Goal: Task Accomplishment & Management: Use online tool/utility

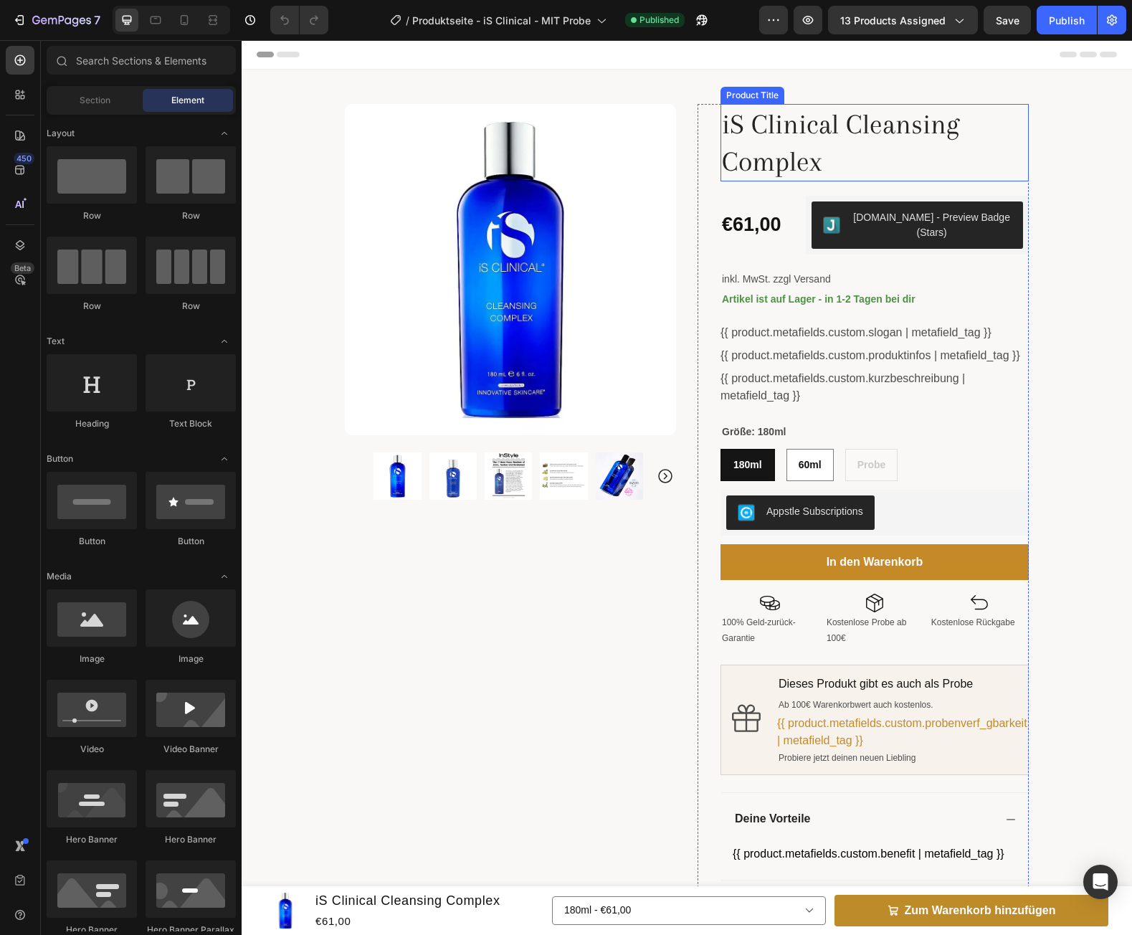
click at [473, 247] on img at bounding box center [510, 269] width 331 height 331
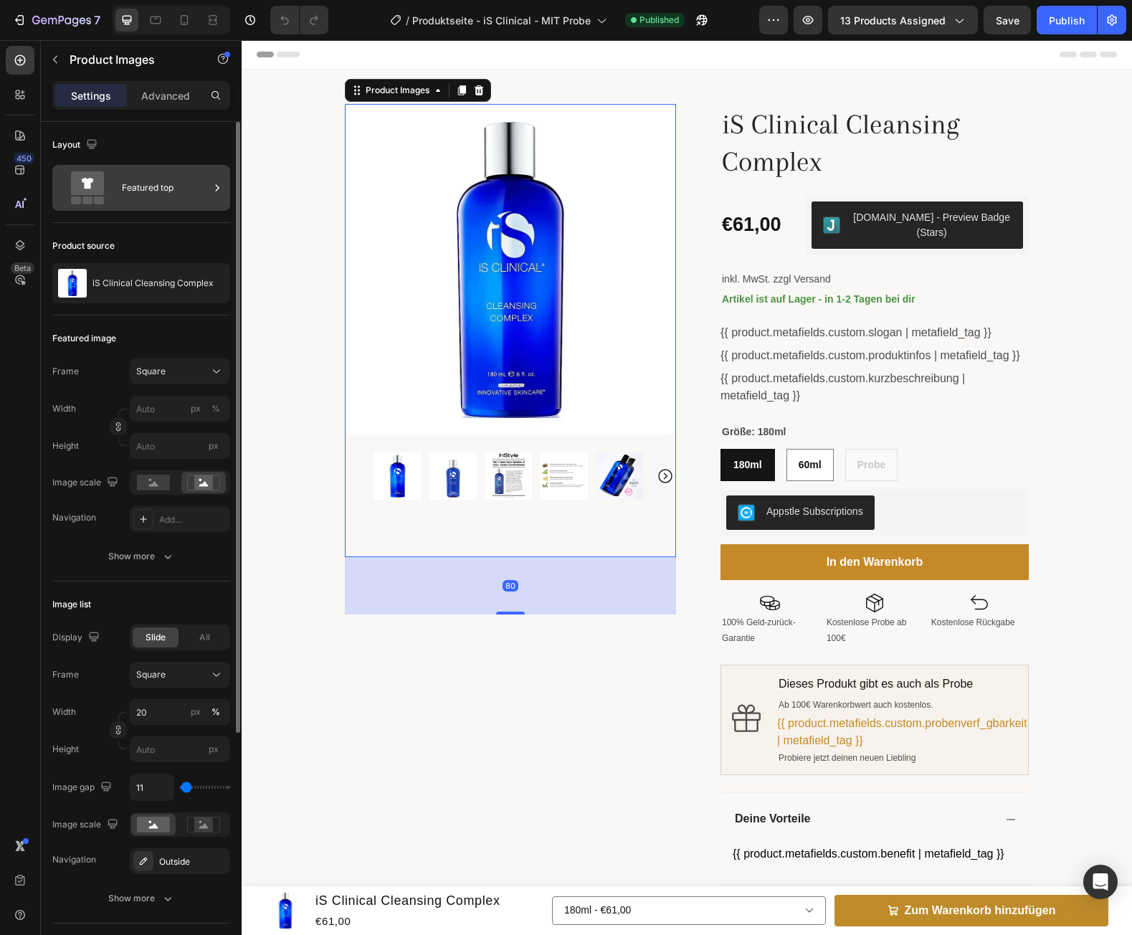
click at [176, 168] on div "Featured top" at bounding box center [141, 188] width 178 height 46
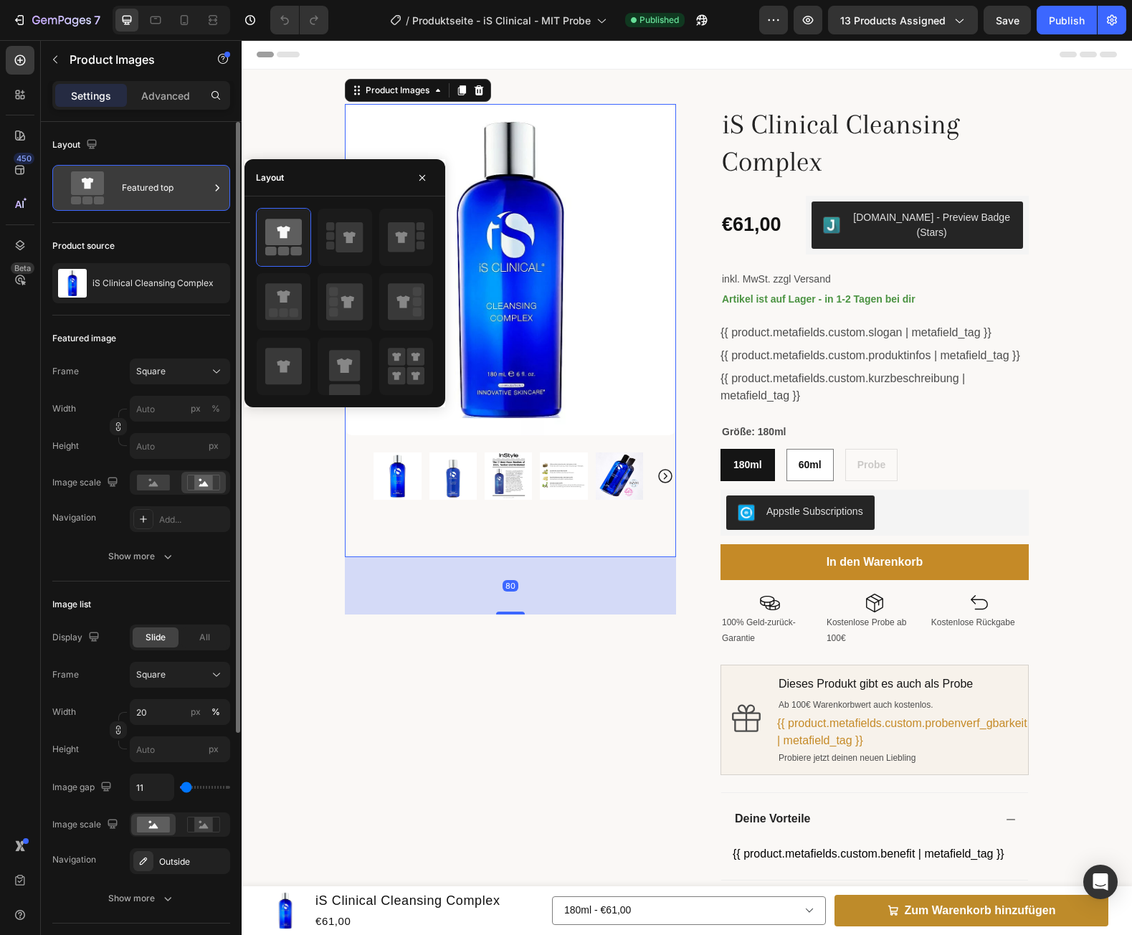
click at [176, 168] on div "Featured top" at bounding box center [141, 188] width 178 height 46
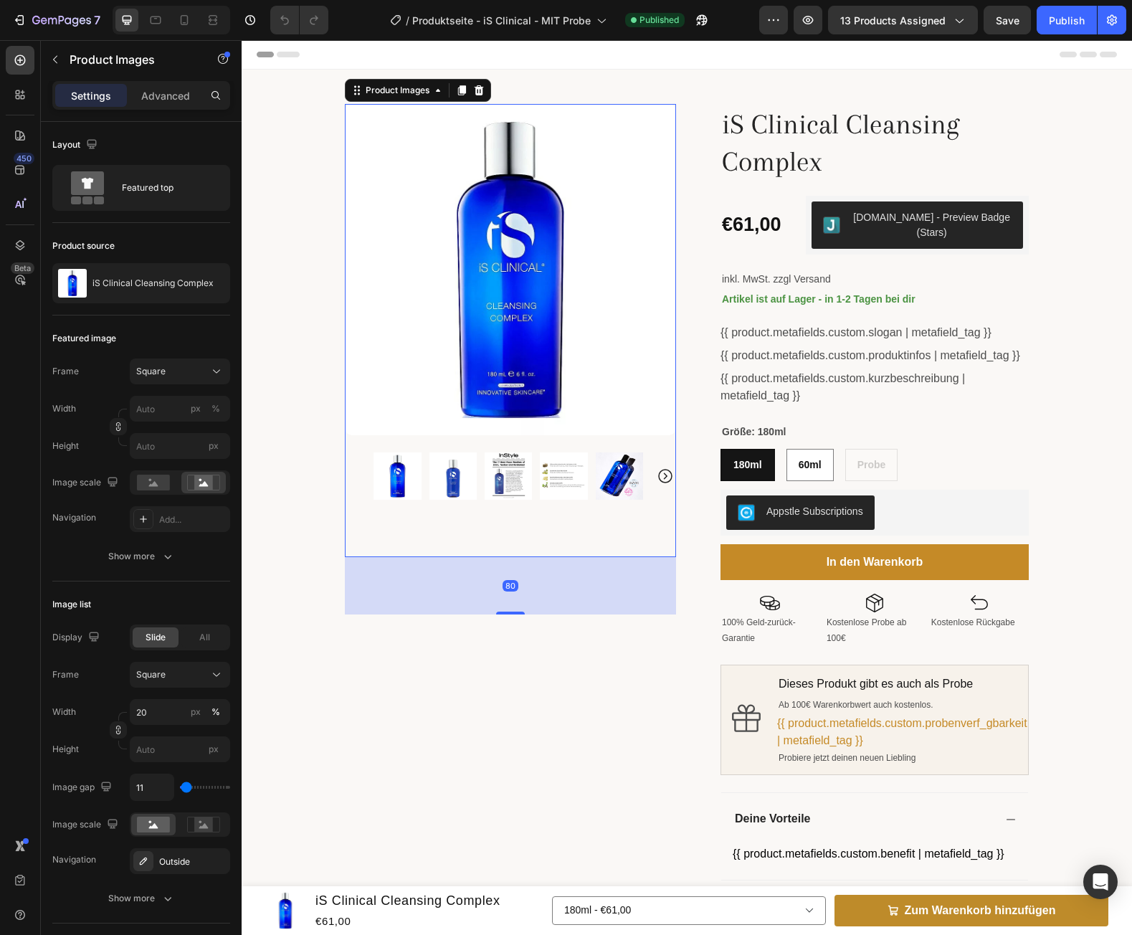
click at [652, 179] on img at bounding box center [510, 269] width 331 height 331
click at [685, 136] on div "Product Images 80 Row iS Clinical Cleansing Complex Product Title €61,00 Produc…" at bounding box center [687, 540] width 713 height 940
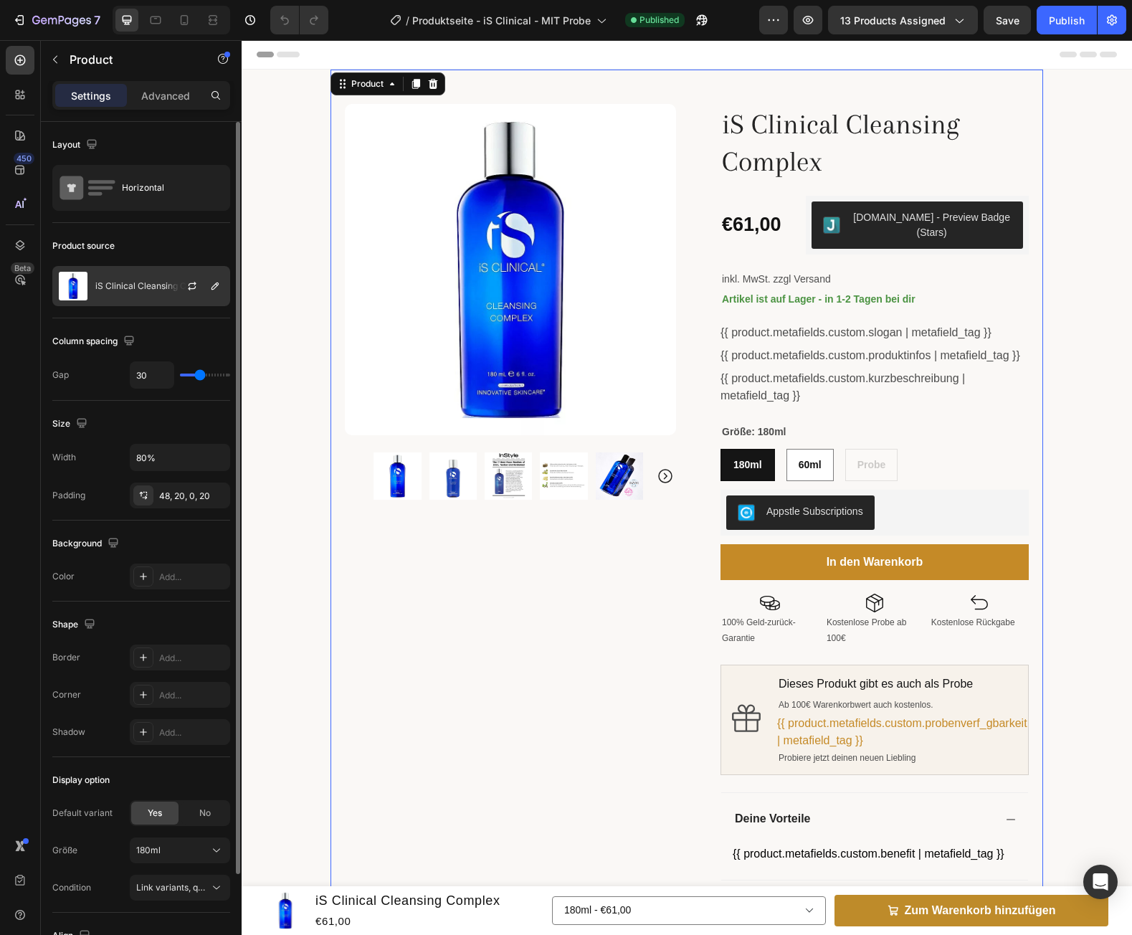
click at [170, 270] on div at bounding box center [197, 286] width 63 height 39
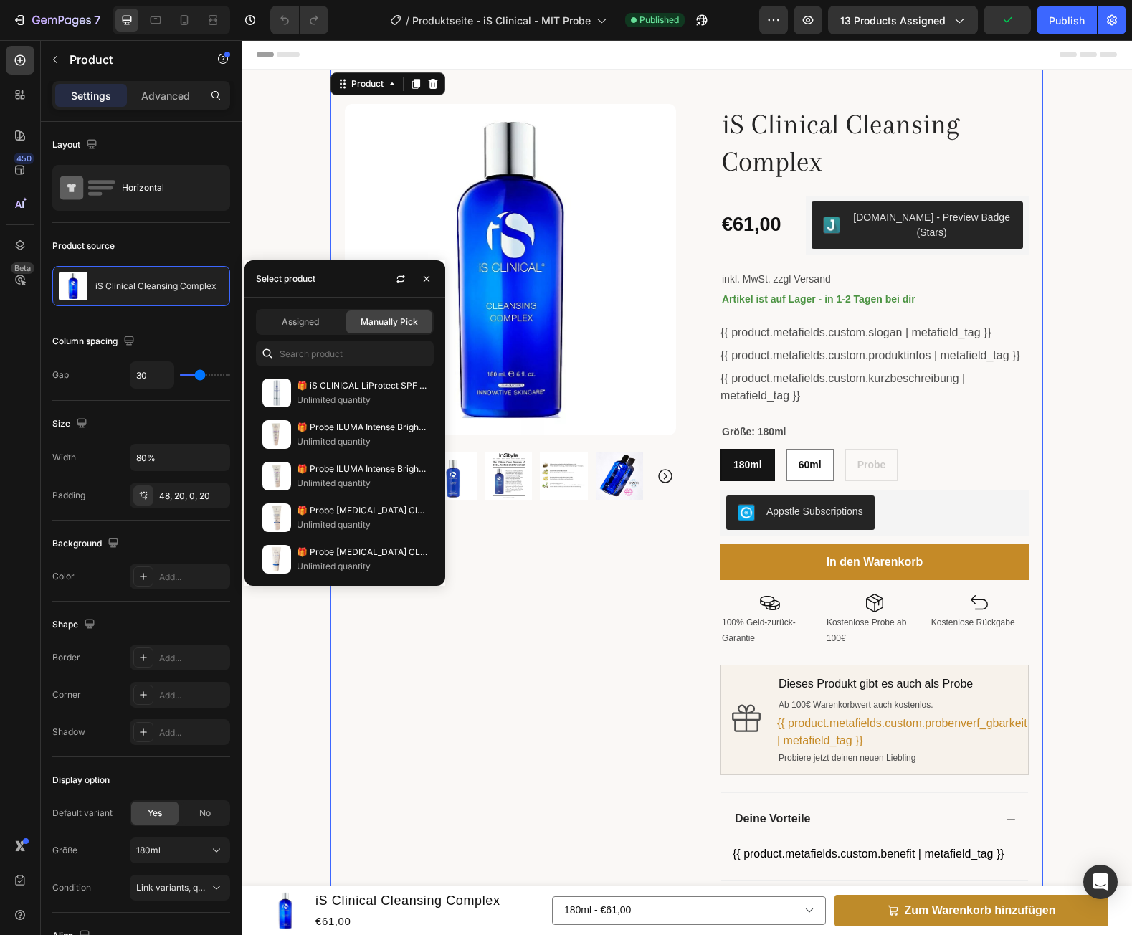
click at [668, 139] on img at bounding box center [510, 269] width 331 height 331
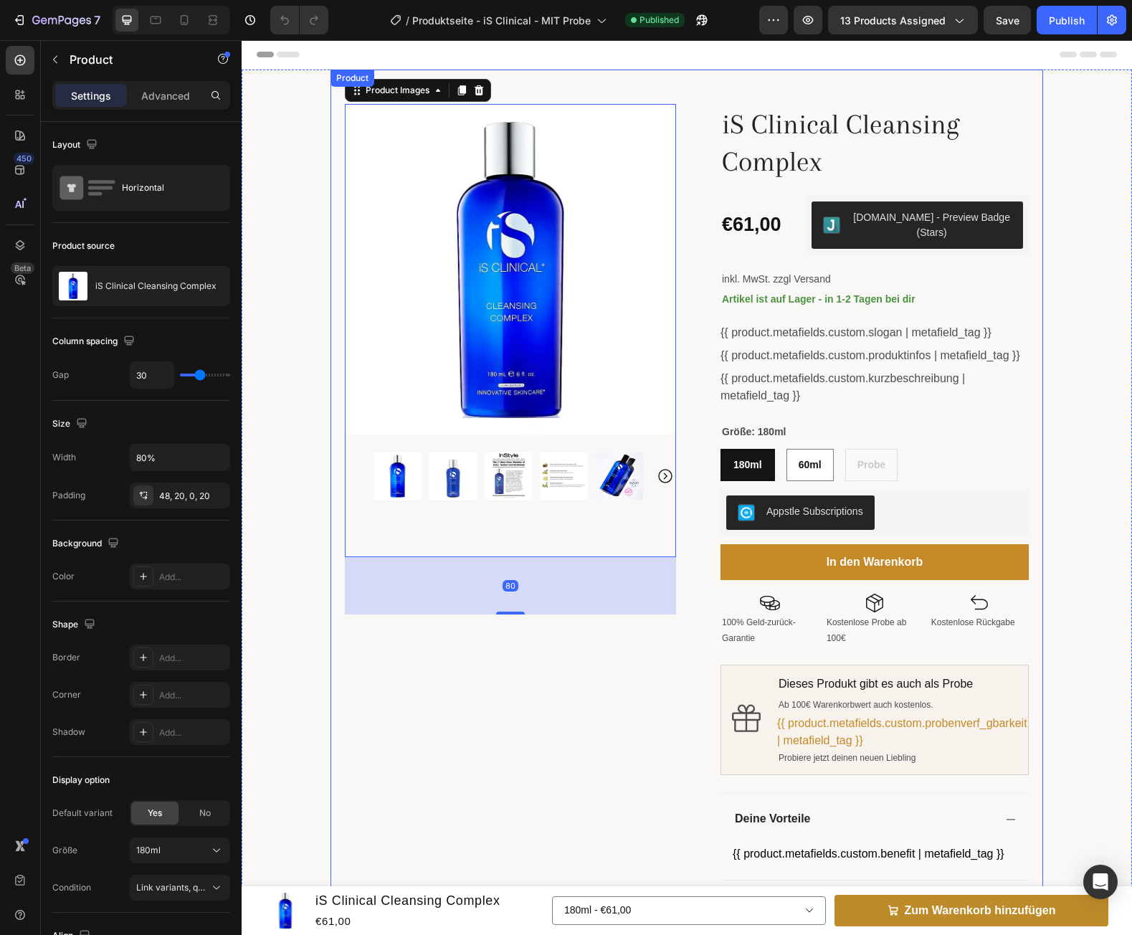
click at [680, 126] on div "Product Images 80 Row iS Clinical Cleansing Complex Product Title €61,00 Produc…" at bounding box center [687, 540] width 713 height 940
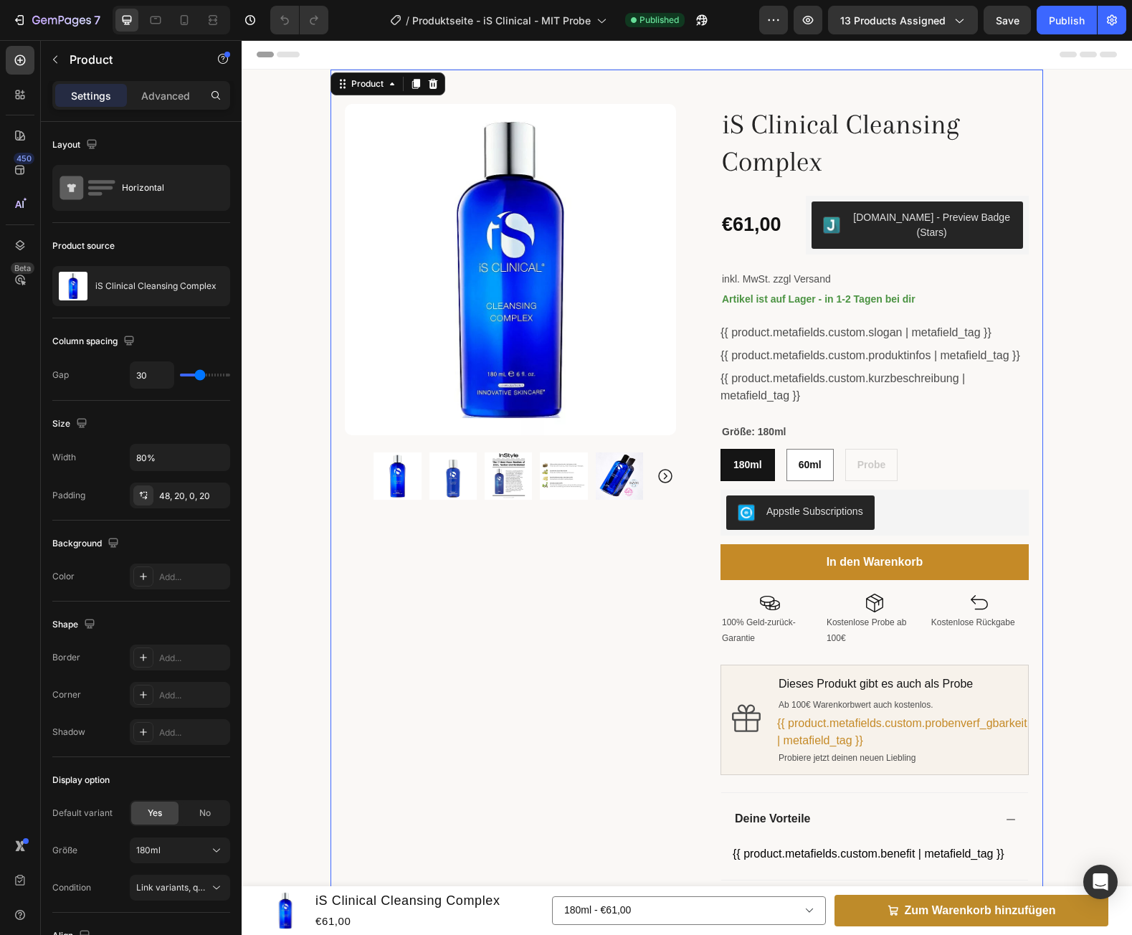
click at [675, 91] on div "Product Images Row iS Clinical Cleansing Complex Product Title €61,00 Product P…" at bounding box center [687, 540] width 713 height 940
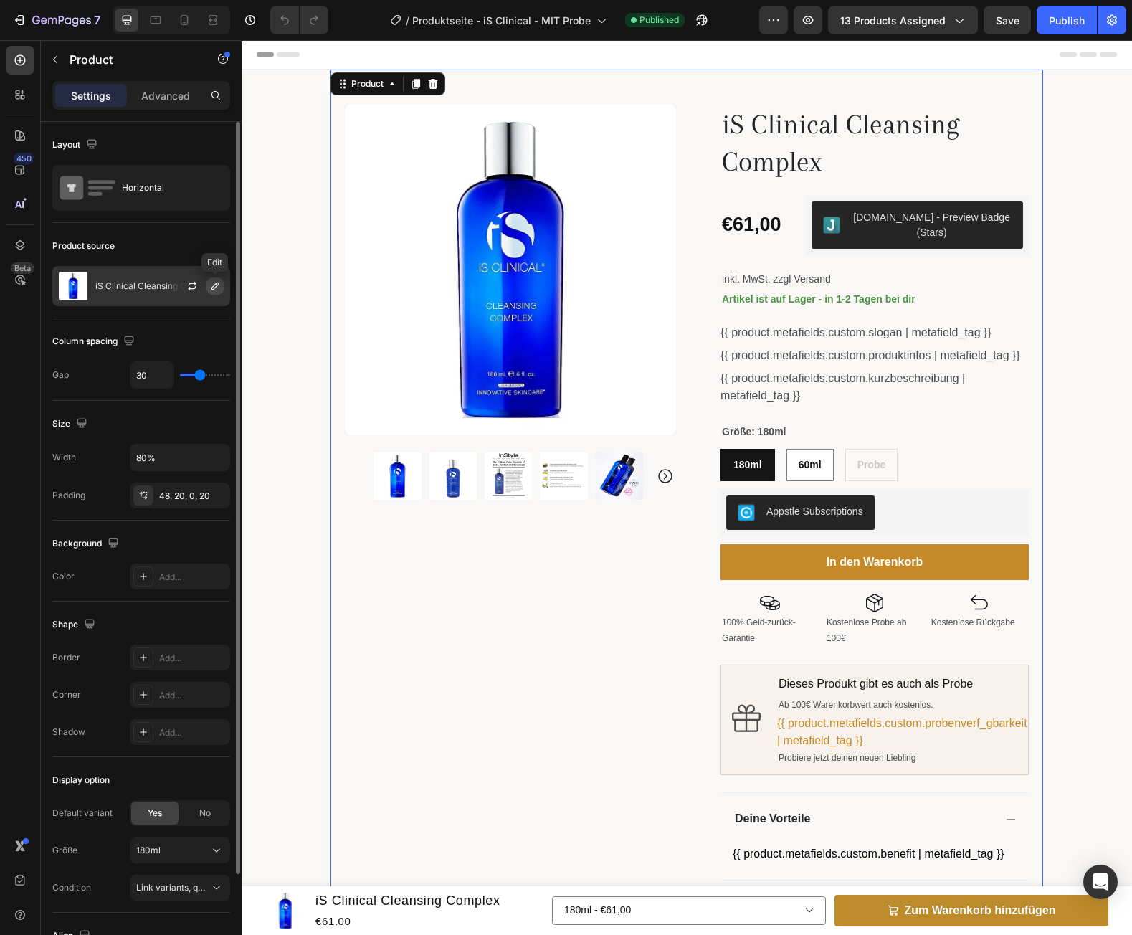
click at [214, 282] on icon "button" at bounding box center [214, 285] width 11 height 11
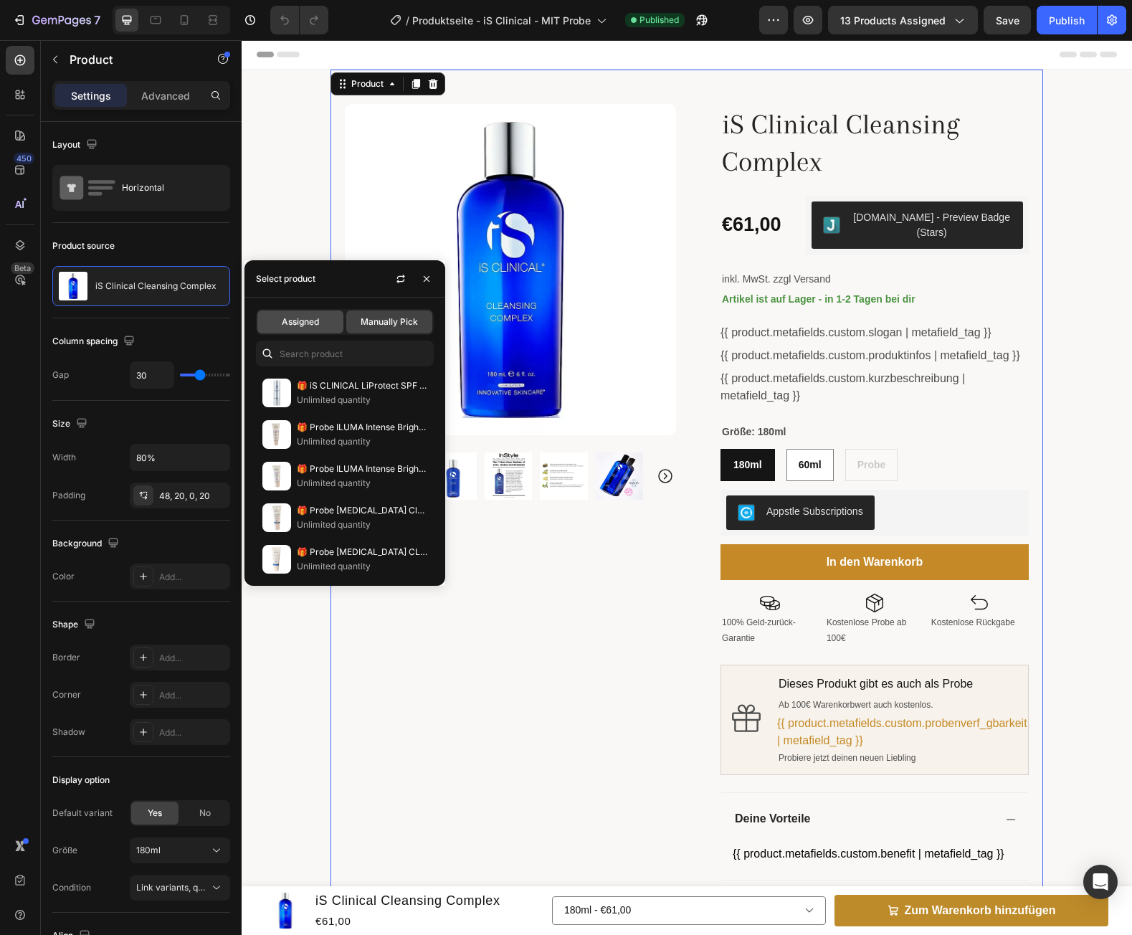
click at [336, 322] on div "Assigned" at bounding box center [300, 321] width 86 height 23
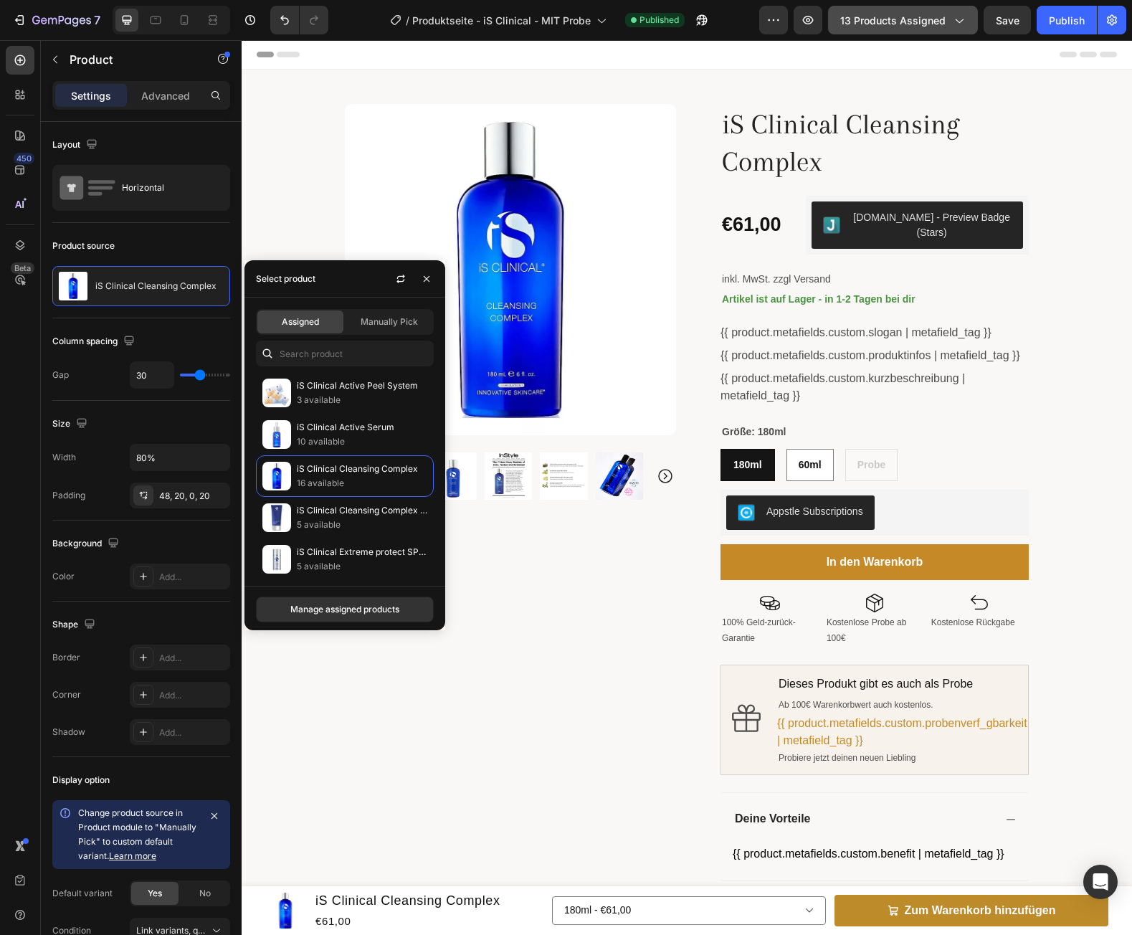
click at [959, 26] on icon "button" at bounding box center [958, 20] width 14 height 14
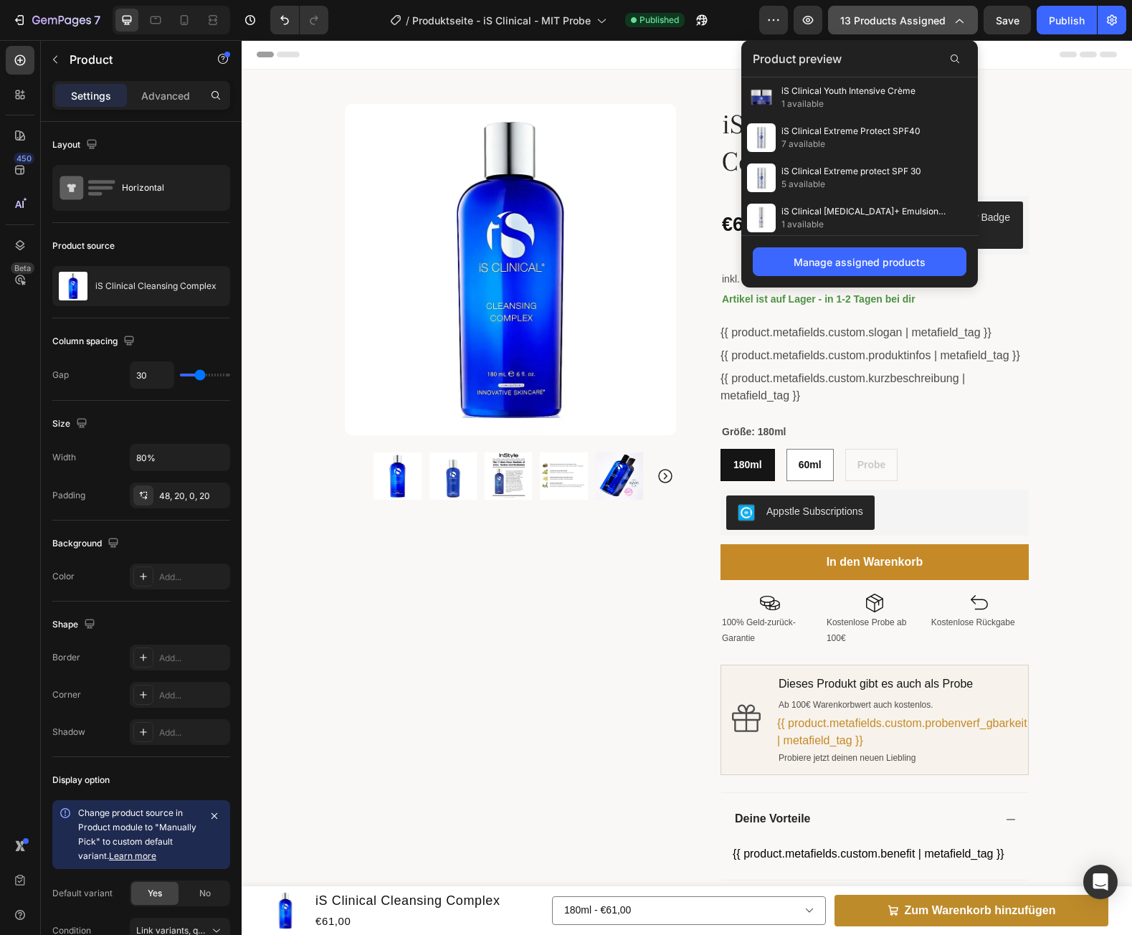
click at [850, 20] on span "13 products assigned" at bounding box center [892, 20] width 105 height 15
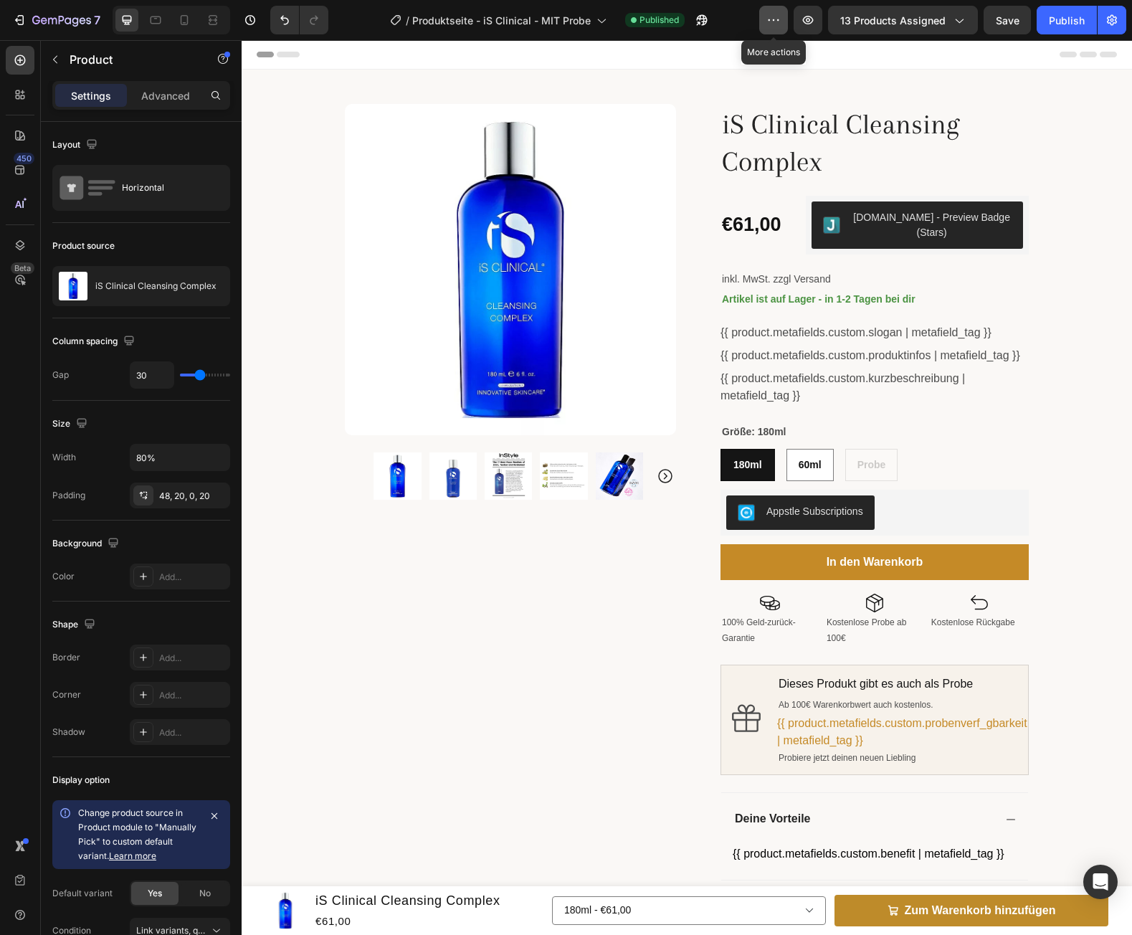
click at [767, 24] on button "button" at bounding box center [773, 20] width 29 height 29
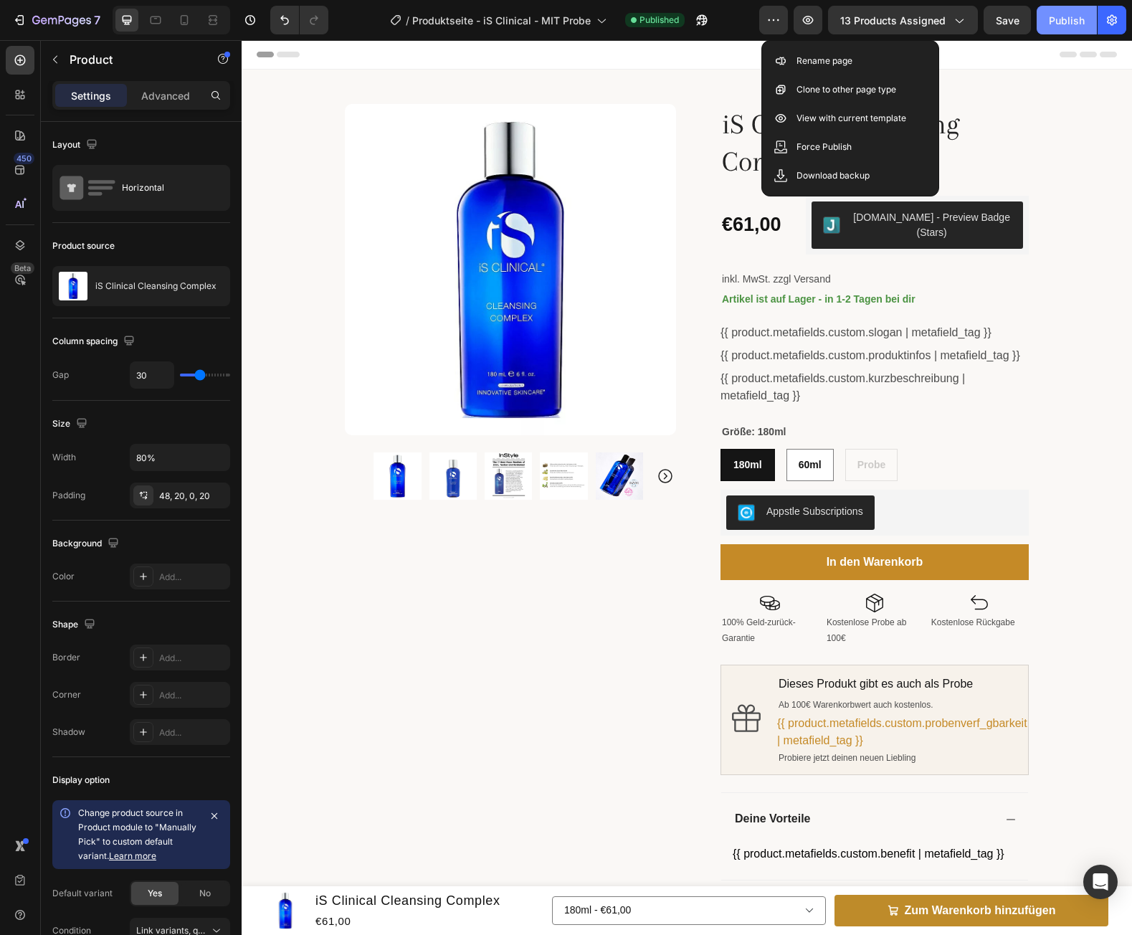
click at [1078, 31] on button "Publish" at bounding box center [1067, 20] width 60 height 29
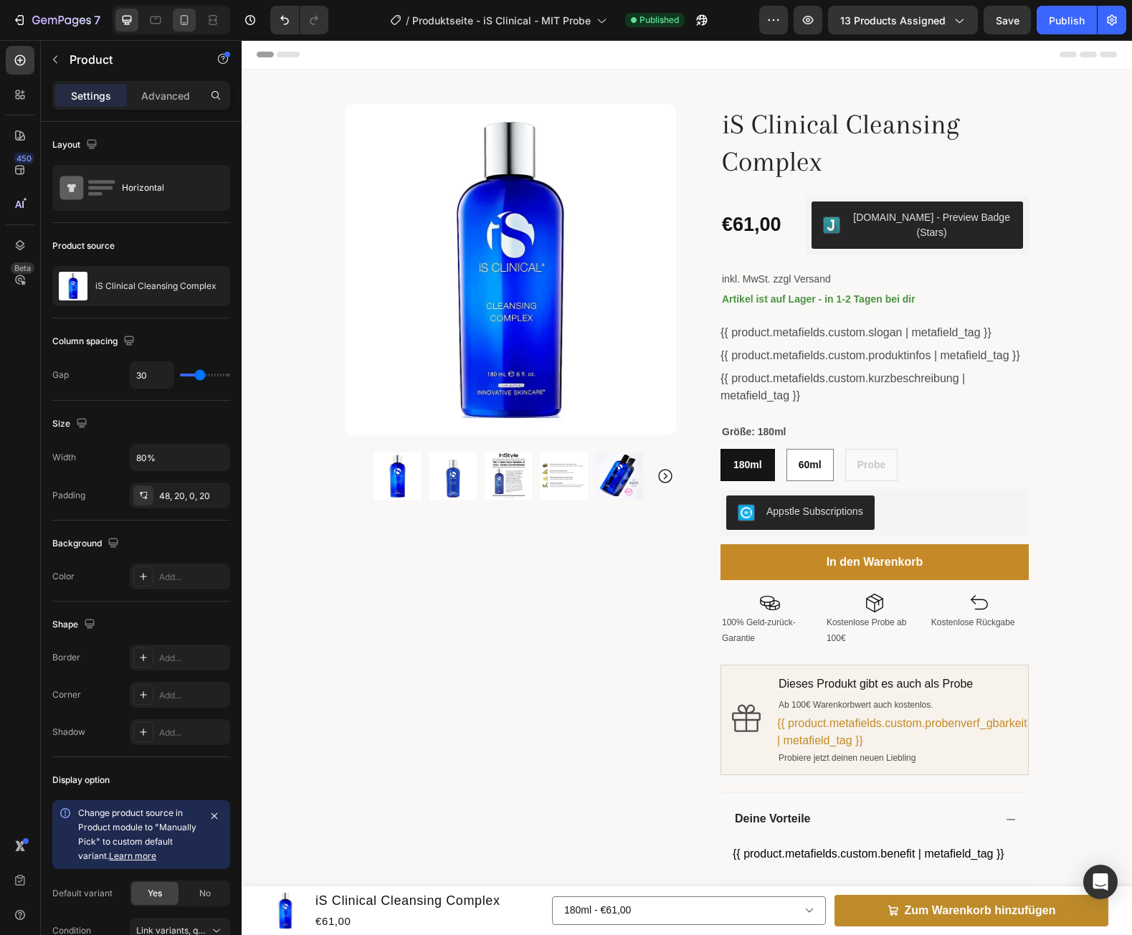
click at [188, 16] on icon at bounding box center [185, 20] width 8 height 10
type input "0"
type input "100%"
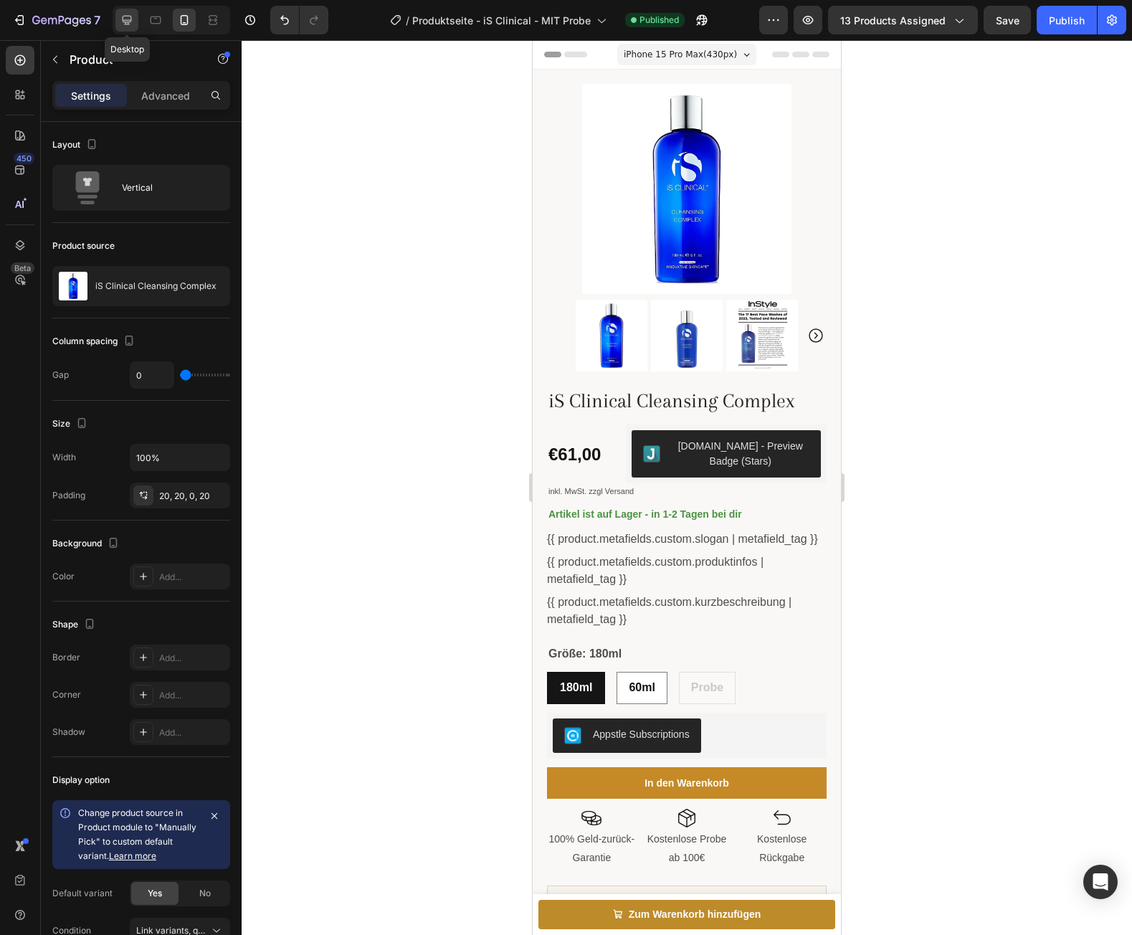
click at [128, 22] on icon at bounding box center [127, 20] width 9 height 9
type input "30"
type input "80%"
